Goal: Use online tool/utility: Use online tool/utility

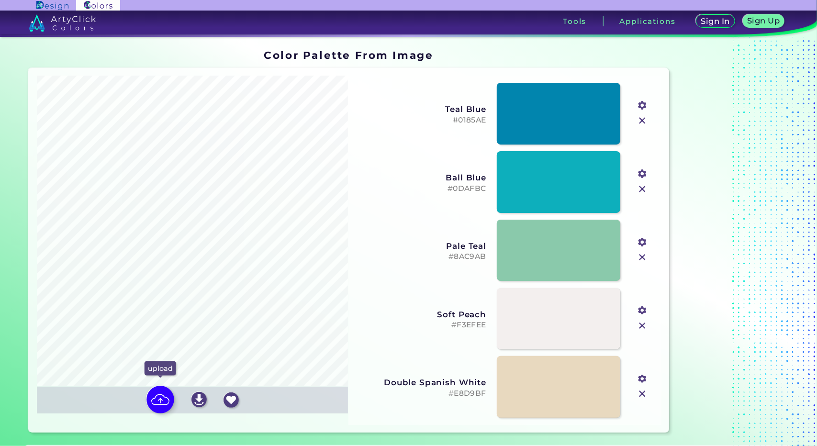
click at [159, 397] on img at bounding box center [160, 400] width 28 height 28
click at [0, 0] on input "file" at bounding box center [0, 0] width 0 height 0
type input "#0f0404"
type input "#796460"
type input "#a29794"
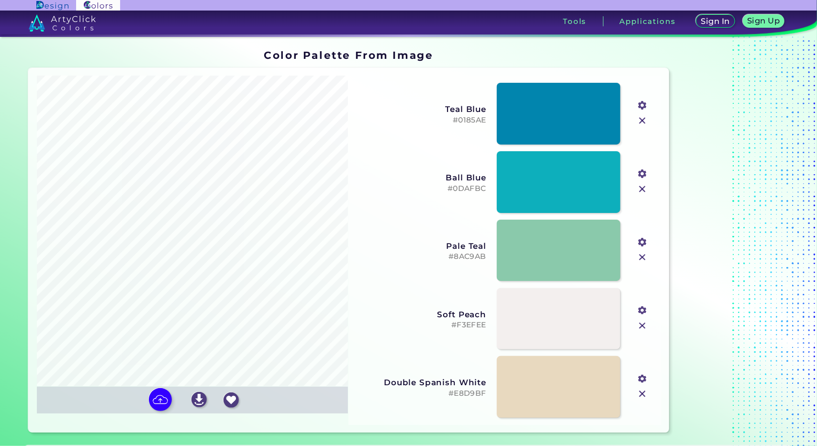
type input "#c0b6b3"
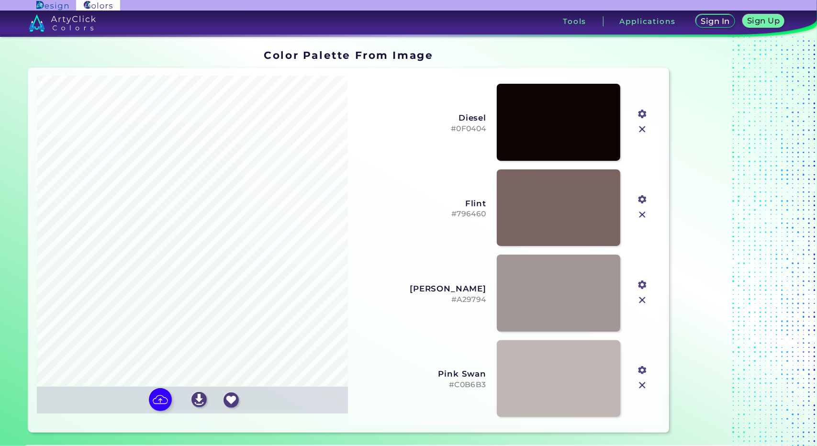
click at [0, 0] on input "file" at bounding box center [0, 0] width 0 height 0
type input "#190303"
type input "#9b5a4b"
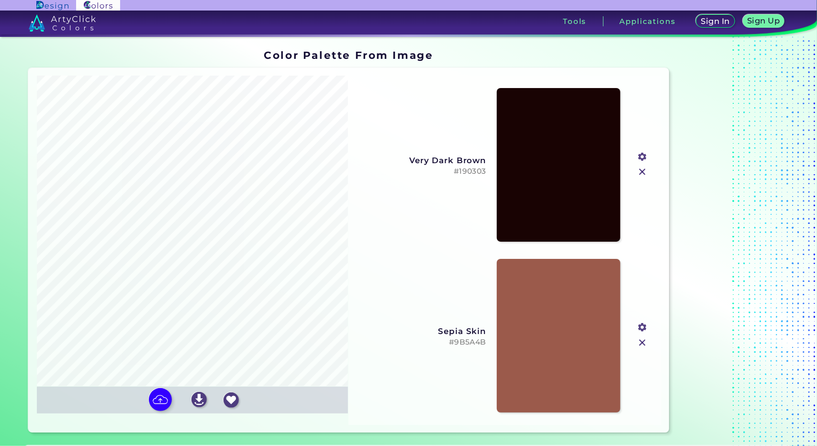
drag, startPoint x: 644, startPoint y: 168, endPoint x: 653, endPoint y: 260, distance: 92.8
click at [644, 168] on img at bounding box center [642, 172] width 12 height 12
